Goal: Information Seeking & Learning: Learn about a topic

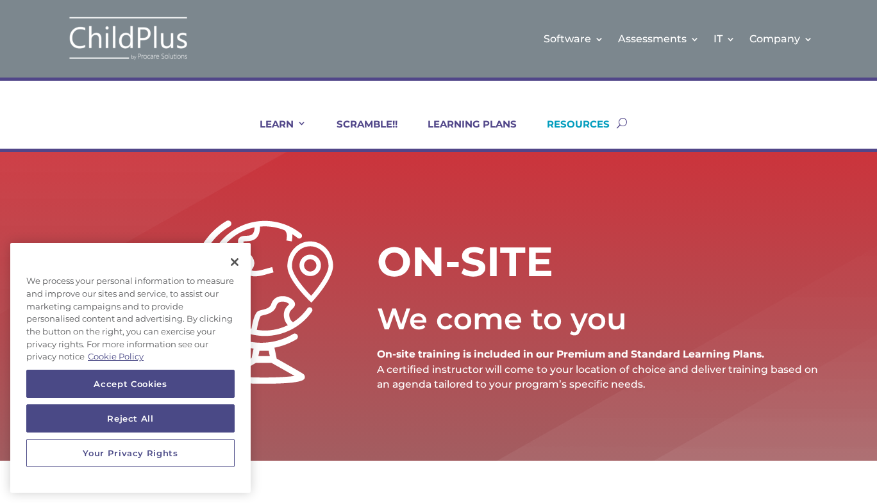
click at [585, 124] on link "RESOURCES" at bounding box center [570, 133] width 79 height 31
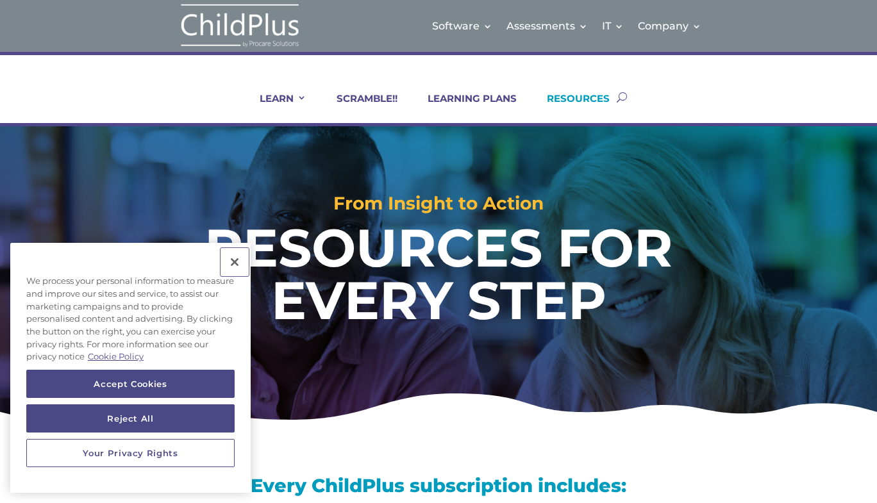
click at [233, 265] on button "Close" at bounding box center [235, 262] width 28 height 28
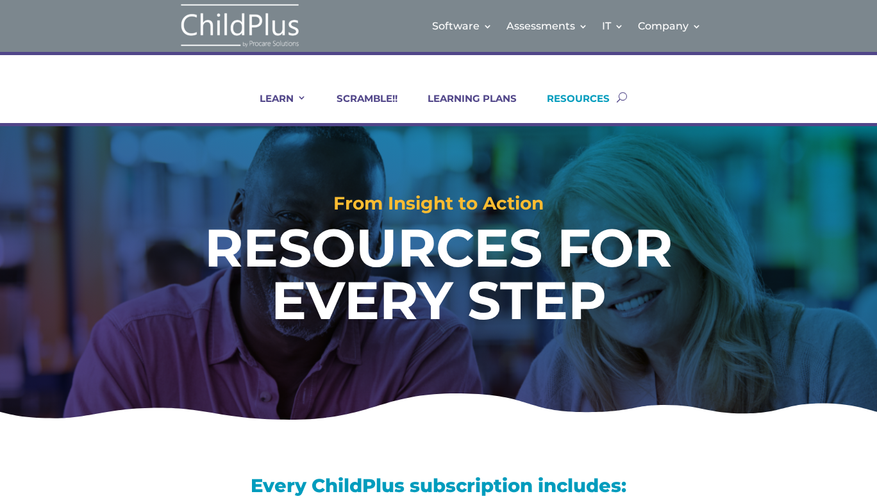
click at [581, 101] on link "RESOURCES" at bounding box center [570, 107] width 79 height 31
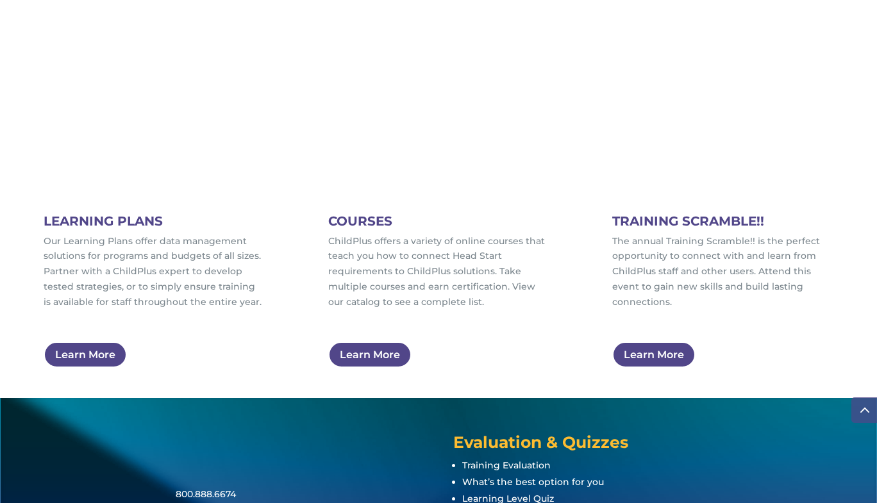
scroll to position [775, 0]
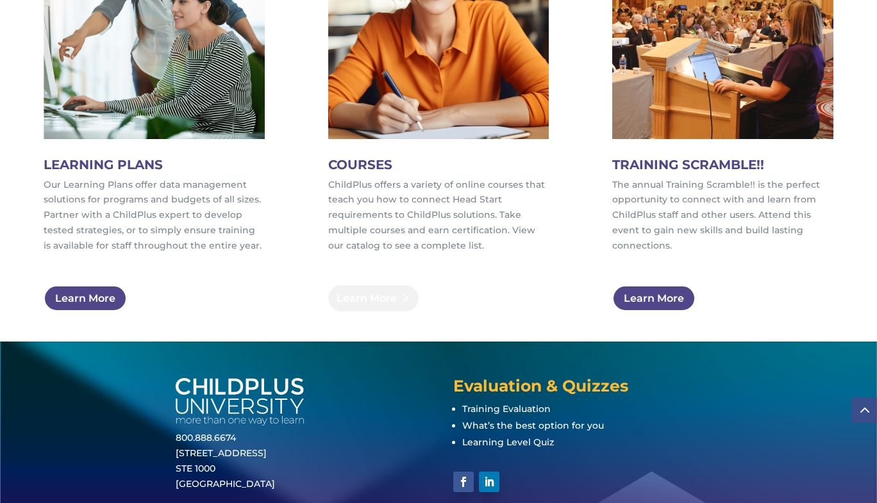
click at [388, 292] on link "Learn More" at bounding box center [373, 298] width 90 height 26
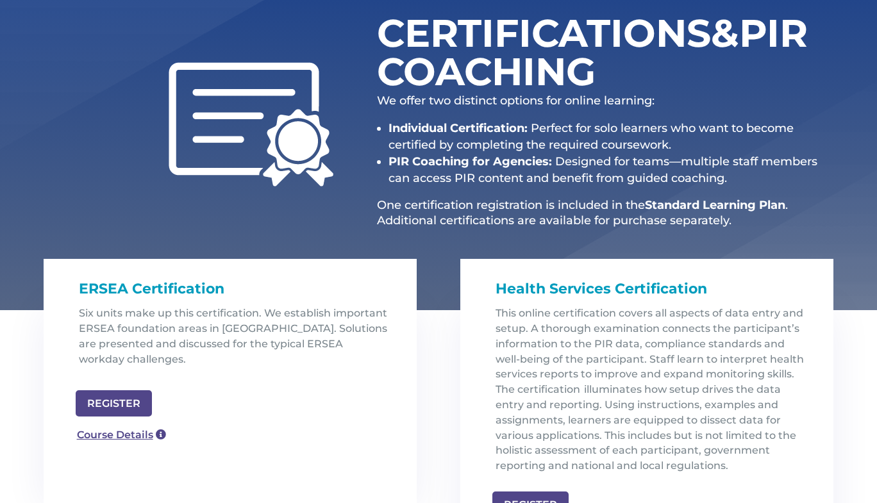
scroll to position [150, 0]
